Goal: Task Accomplishment & Management: Complete application form

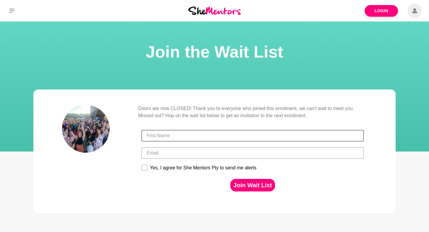
click at [169, 133] on input "First Name" at bounding box center [252, 135] width 222 height 11
type input "kelly"
click at [159, 155] on input "Email" at bounding box center [252, 152] width 222 height 11
type input "braveykelly@gmail.com"
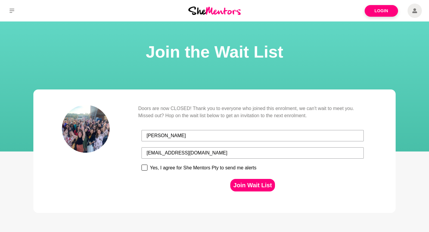
click at [169, 166] on div "Yes, I agree for She Mentors Pty to send me alerts" at bounding box center [203, 167] width 107 height 5
click at [141, 164] on input "Yes, I agree for She Mentors Pty to send me alerts" at bounding box center [141, 164] width 0 height 0
checkbox input "true"
click at [244, 184] on button "Join Wait List" at bounding box center [252, 185] width 44 height 13
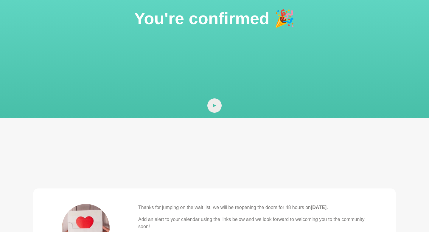
scroll to position [9, 0]
